Goal: Information Seeking & Learning: Learn about a topic

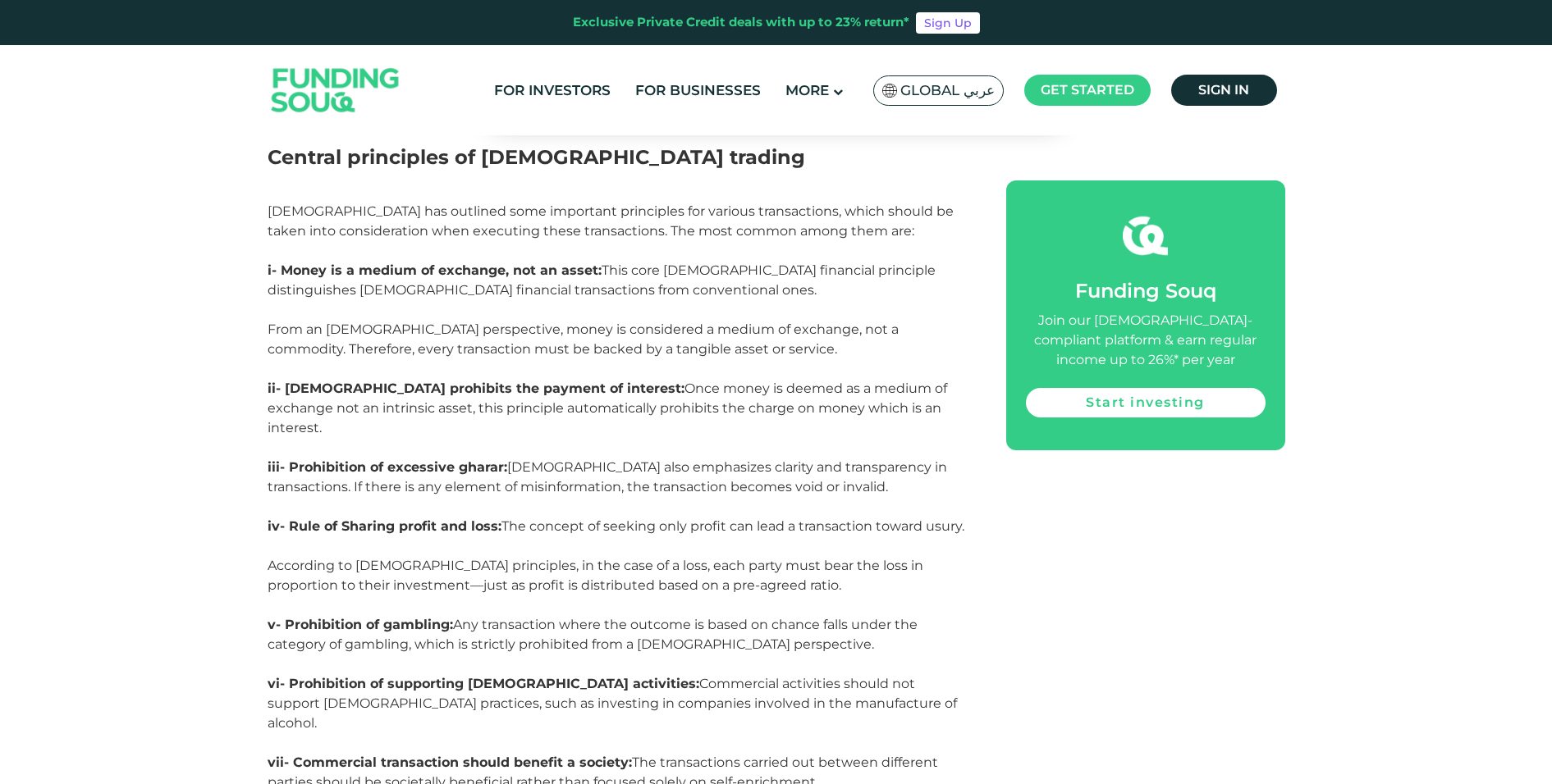
scroll to position [2379, 0]
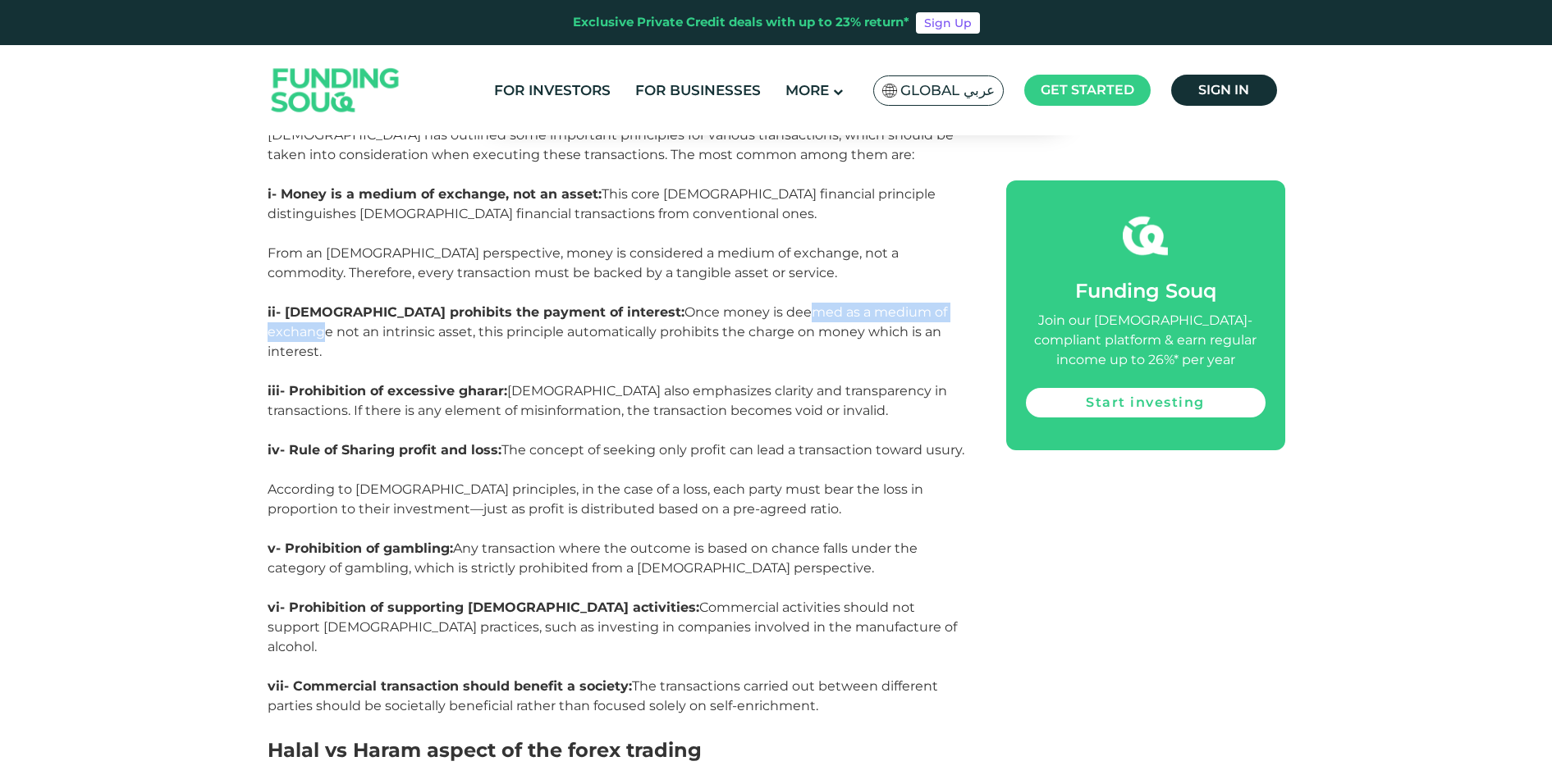
drag, startPoint x: 681, startPoint y: 311, endPoint x: 870, endPoint y: 319, distance: 189.2
click at [870, 319] on span "Once money is deemed as a medium of exchange not an intrinsic asset, this princ…" at bounding box center [607, 332] width 680 height 55
click at [565, 323] on p "ii- [DEMOGRAPHIC_DATA] prohibits the payment of interest: Once money is deemed …" at bounding box center [618, 342] width 702 height 79
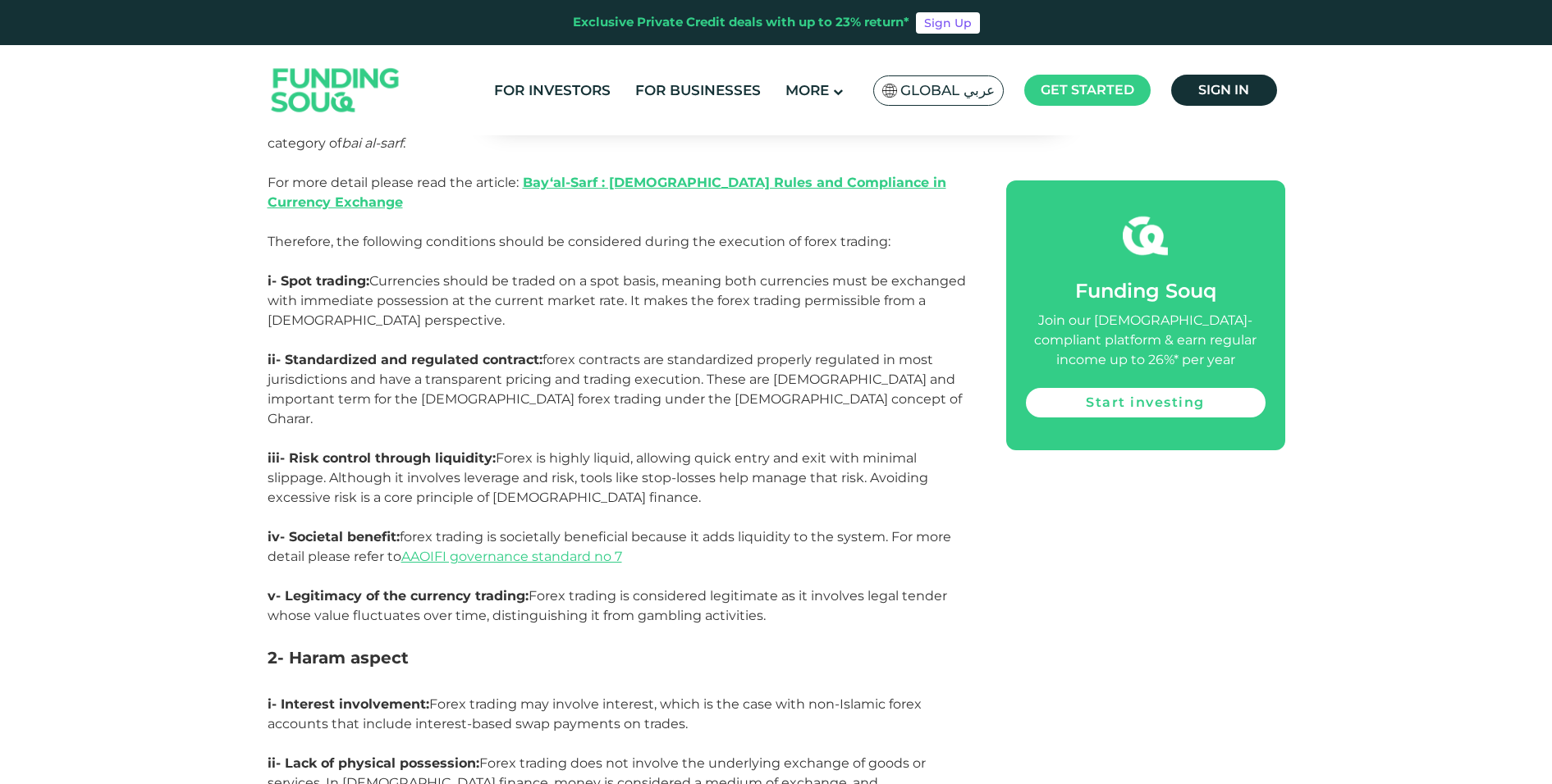
scroll to position [3117, 0]
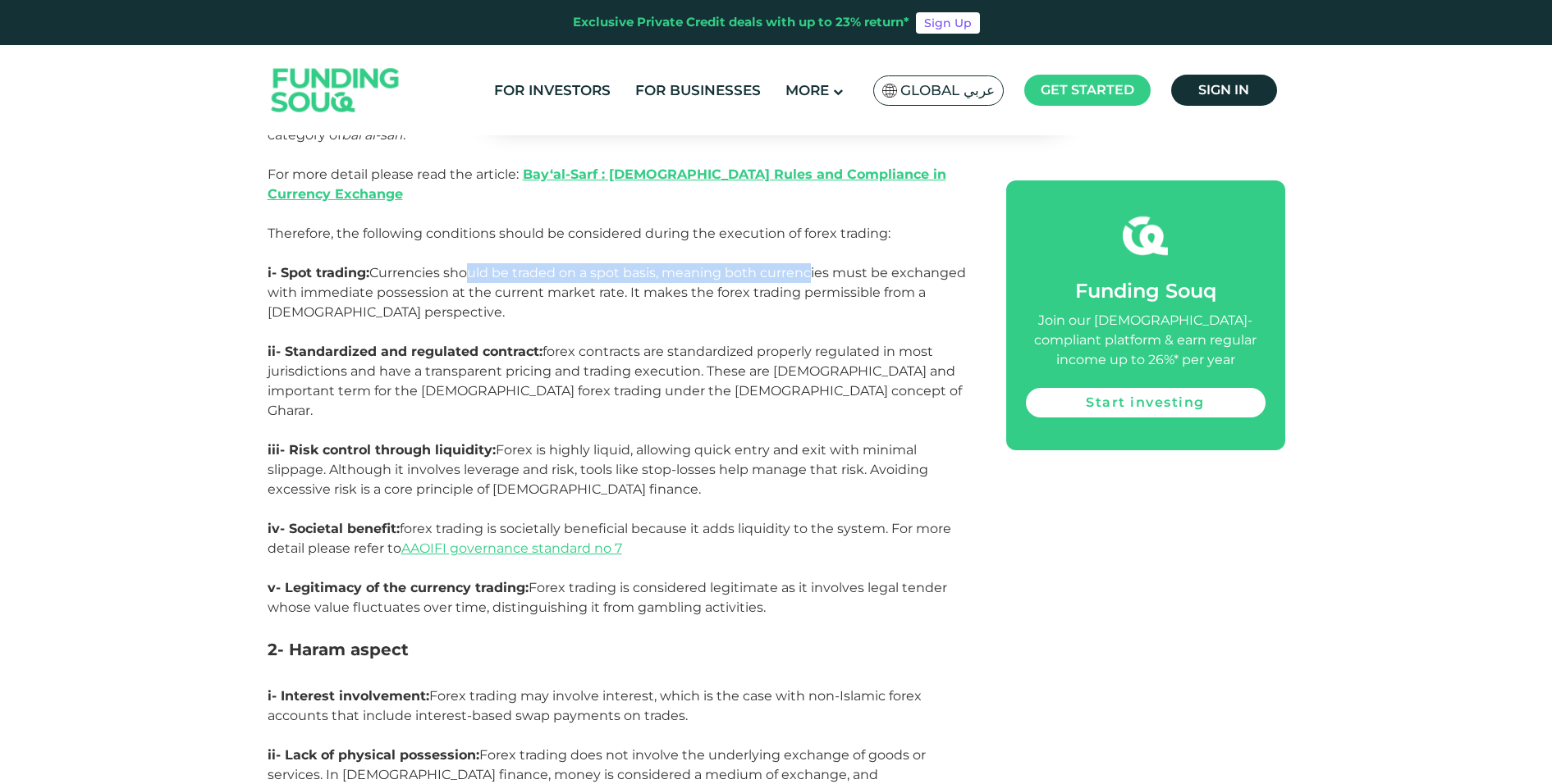
drag, startPoint x: 460, startPoint y: 232, endPoint x: 810, endPoint y: 230, distance: 350.0
click at [810, 265] on span "Currencies should be traded on a spot basis, meaning both currencies must be ex…" at bounding box center [616, 293] width 698 height 55
drag, startPoint x: 536, startPoint y: 254, endPoint x: 606, endPoint y: 255, distance: 70.0
click at [606, 265] on span "Currencies should be traded on a spot basis, meaning both currencies must be ex…" at bounding box center [616, 293] width 698 height 55
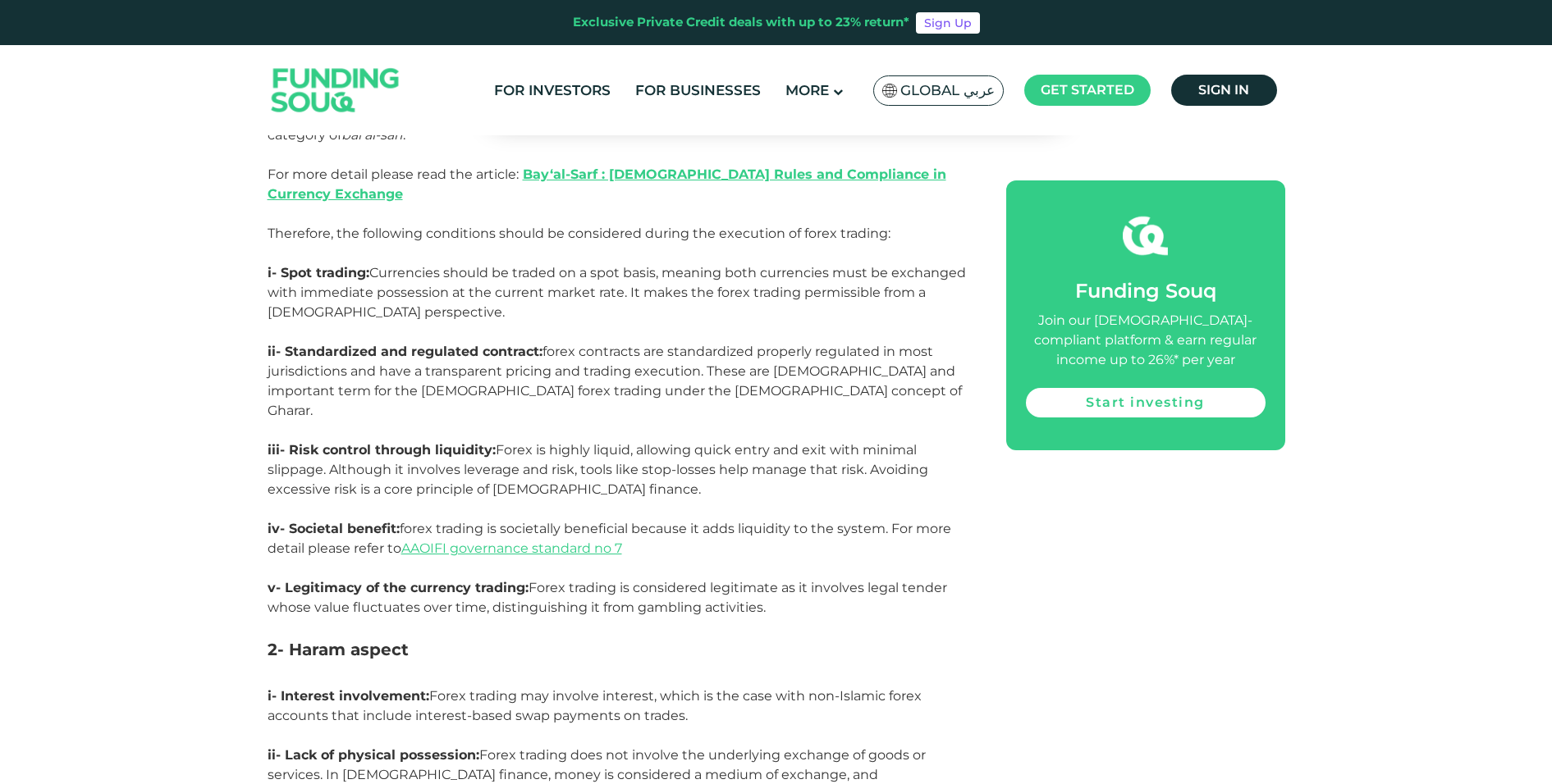
click at [614, 265] on span "Currencies should be traded on a spot basis, meaning both currencies must be ex…" at bounding box center [616, 293] width 698 height 55
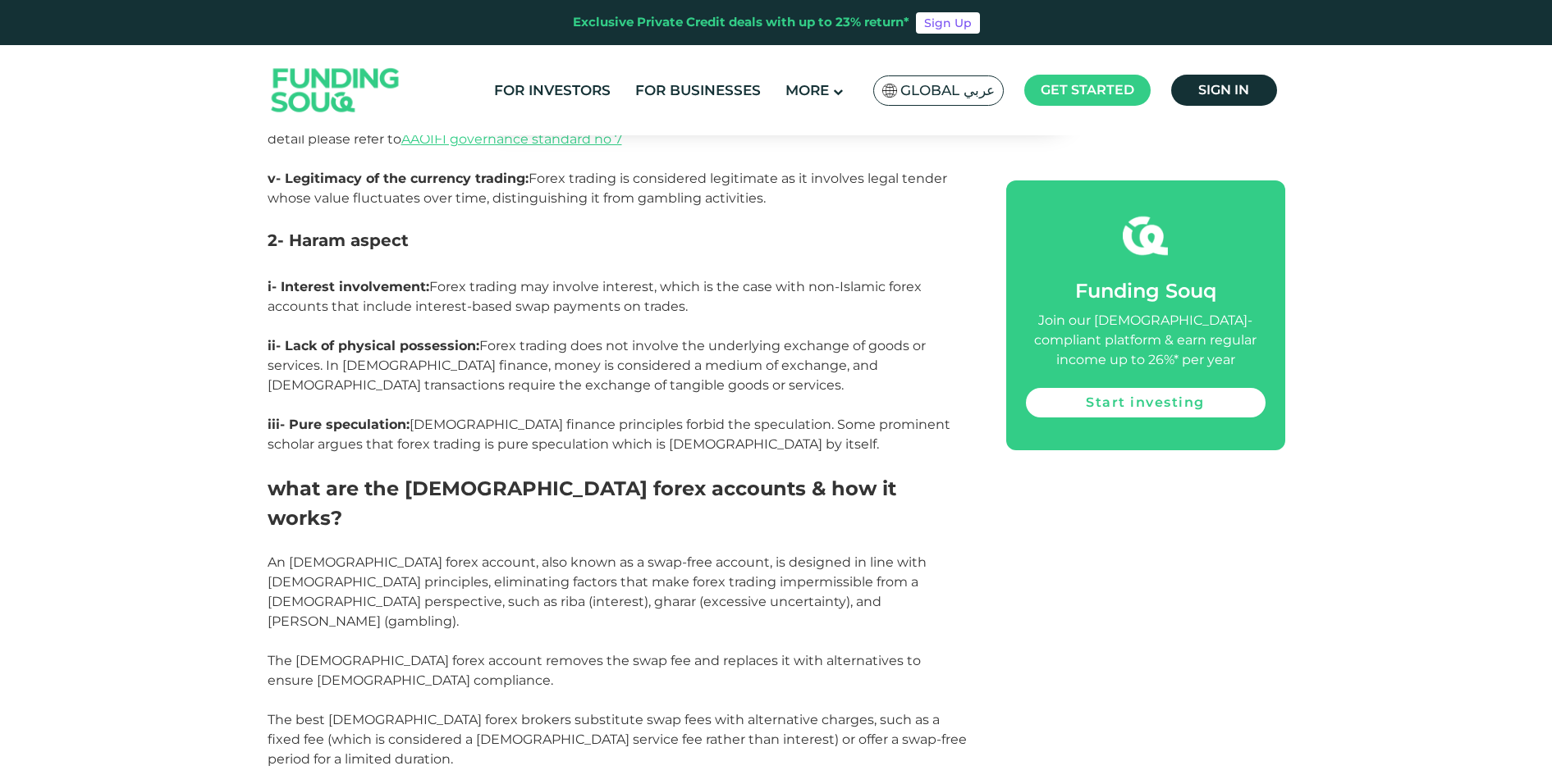
scroll to position [3528, 0]
drag, startPoint x: 457, startPoint y: 357, endPoint x: 764, endPoint y: 363, distance: 307.1
click at [764, 416] on span "[DEMOGRAPHIC_DATA] finance principles forbid the speculation. Some prominent sc…" at bounding box center [609, 434] width 682 height 35
click at [767, 416] on span "[DEMOGRAPHIC_DATA] finance principles forbid the speculation. Some prominent sc…" at bounding box center [609, 434] width 682 height 35
